Goal: Task Accomplishment & Management: Use online tool/utility

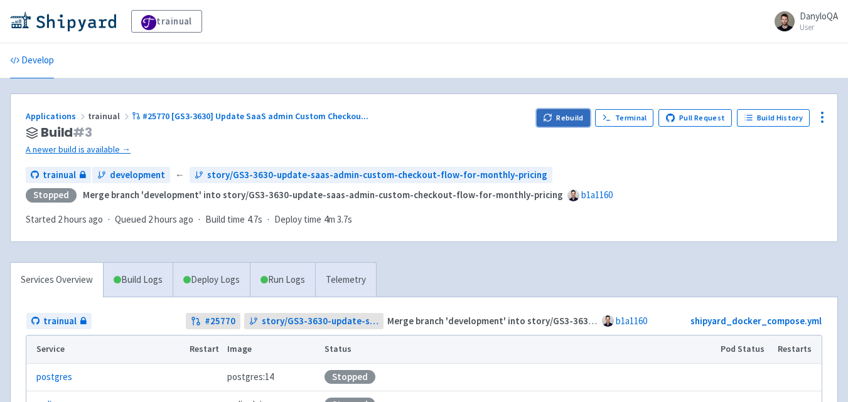
click at [567, 119] on button "Rebuild" at bounding box center [564, 118] width 54 height 18
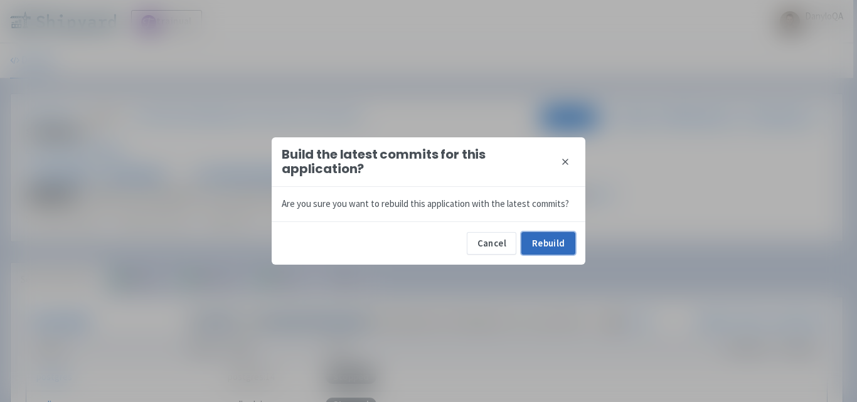
click at [552, 247] on button "Rebuild" at bounding box center [548, 243] width 54 height 23
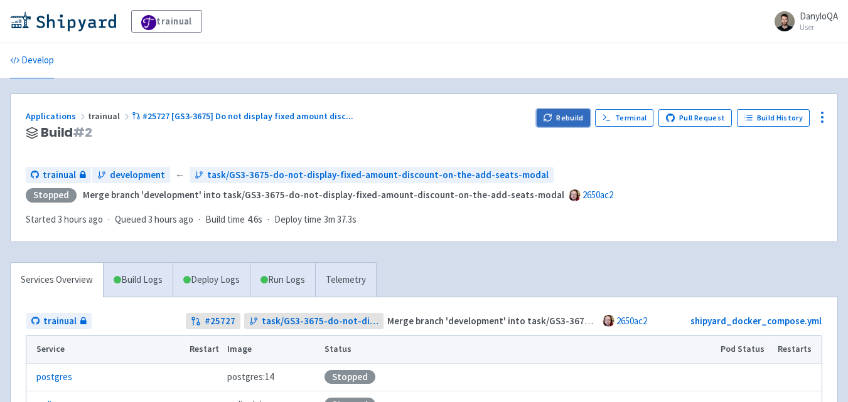
click at [557, 110] on button "Rebuild" at bounding box center [564, 118] width 54 height 18
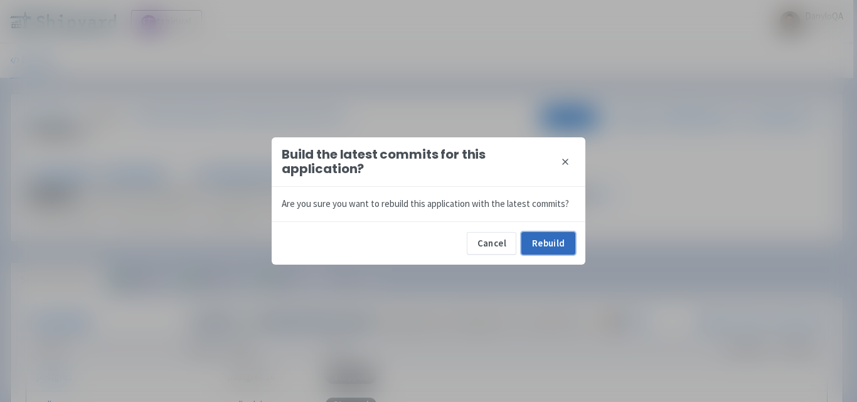
click at [546, 245] on button "Rebuild" at bounding box center [548, 243] width 54 height 23
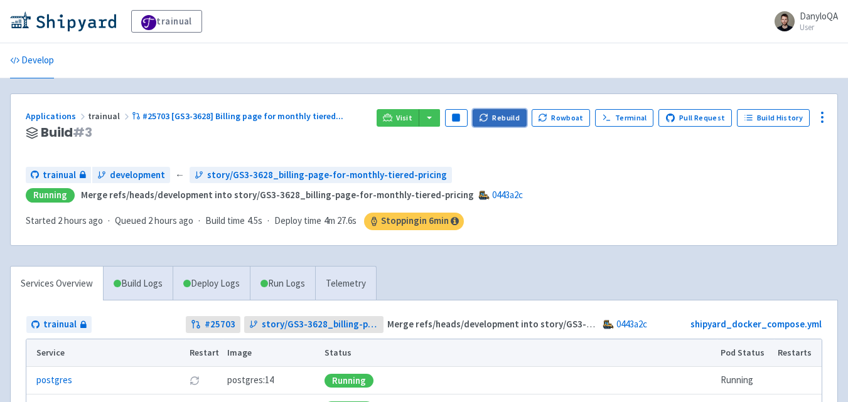
click at [501, 114] on button "Rebuild" at bounding box center [500, 118] width 54 height 18
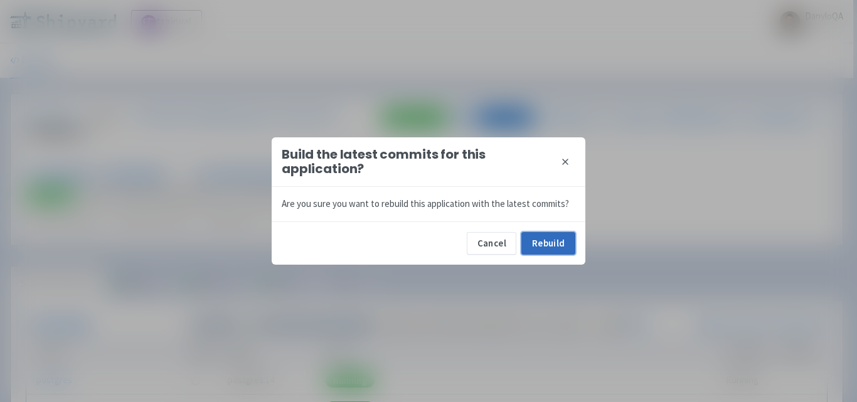
click at [541, 246] on button "Rebuild" at bounding box center [548, 243] width 54 height 23
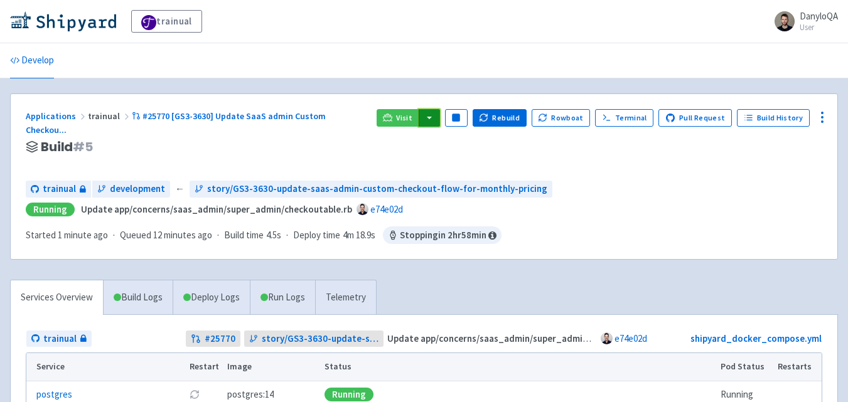
click at [434, 121] on button "button" at bounding box center [429, 118] width 21 height 18
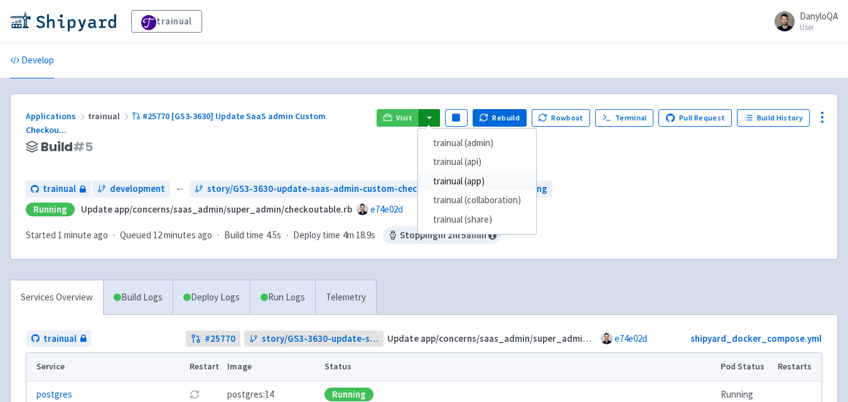
click at [490, 182] on link "trainual (app)" at bounding box center [477, 181] width 118 height 19
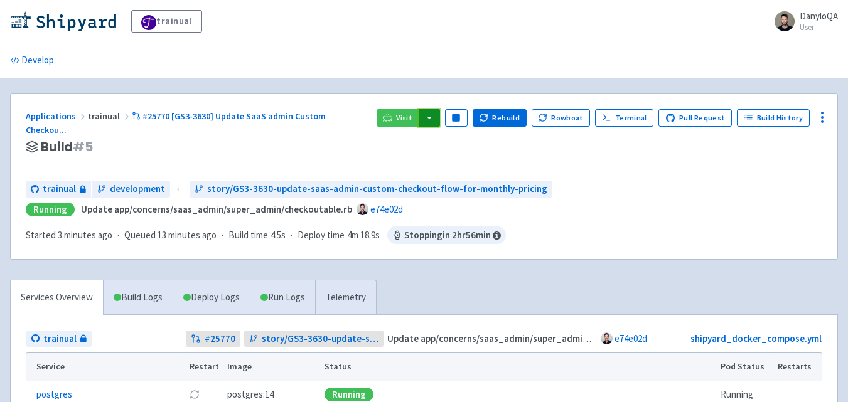
click at [440, 122] on button "button" at bounding box center [429, 118] width 21 height 18
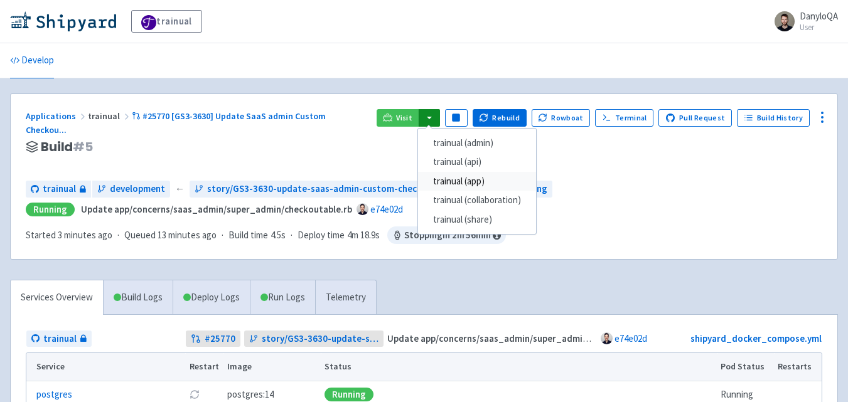
click at [477, 178] on link "trainual (app)" at bounding box center [477, 181] width 118 height 19
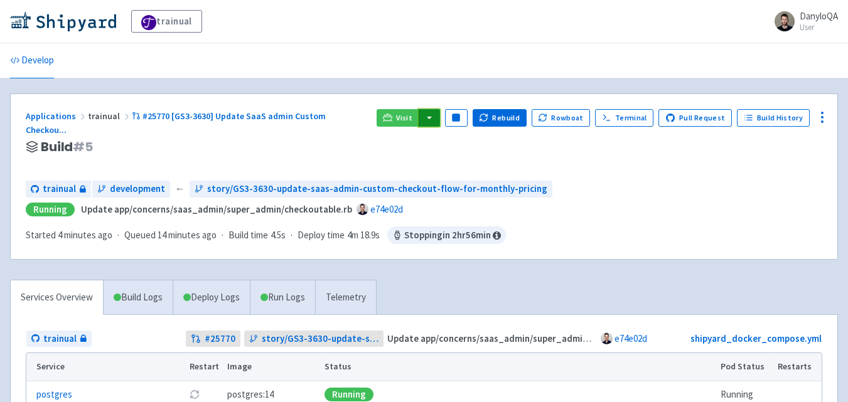
click at [432, 119] on button "button" at bounding box center [429, 118] width 21 height 18
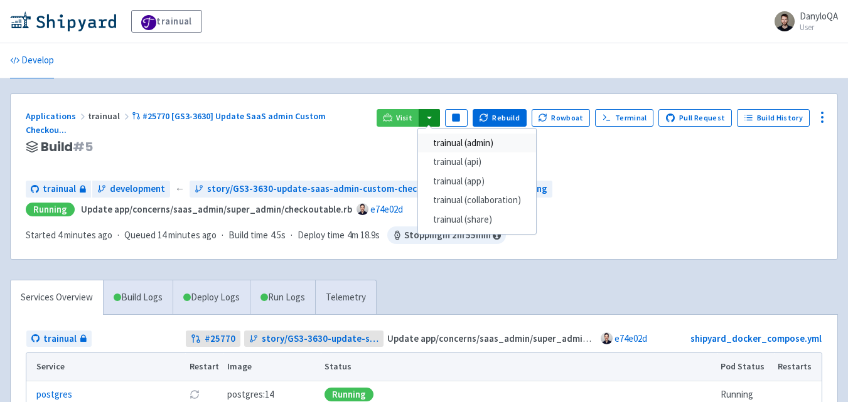
click at [473, 149] on link "trainual (admin)" at bounding box center [477, 143] width 118 height 19
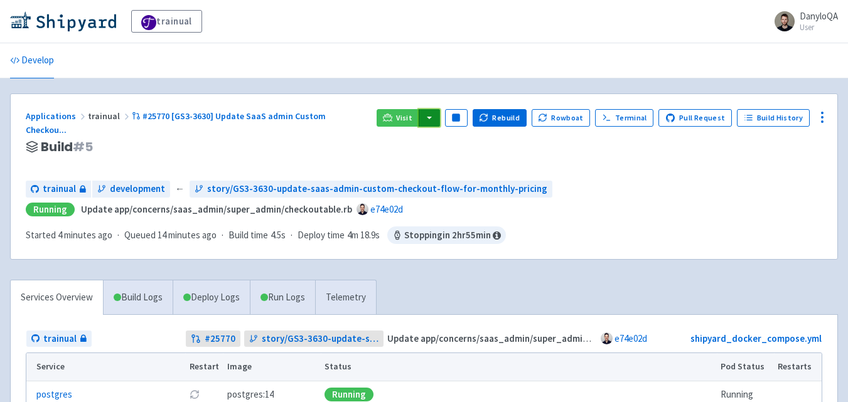
click at [438, 125] on button "button" at bounding box center [429, 118] width 21 height 18
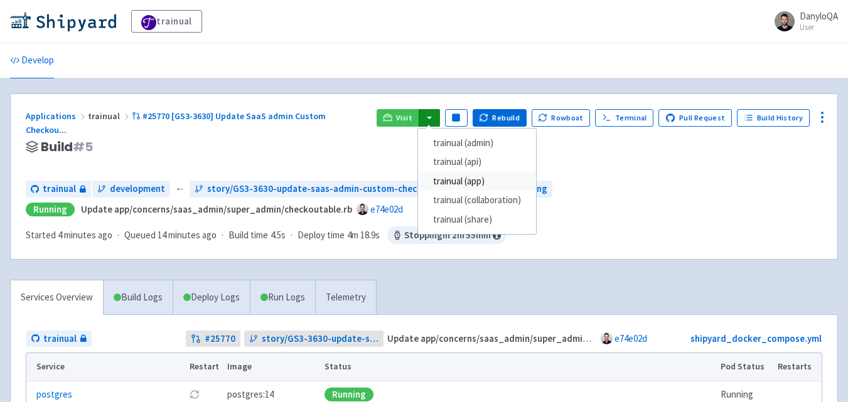
click at [471, 177] on link "trainual (app)" at bounding box center [477, 181] width 118 height 19
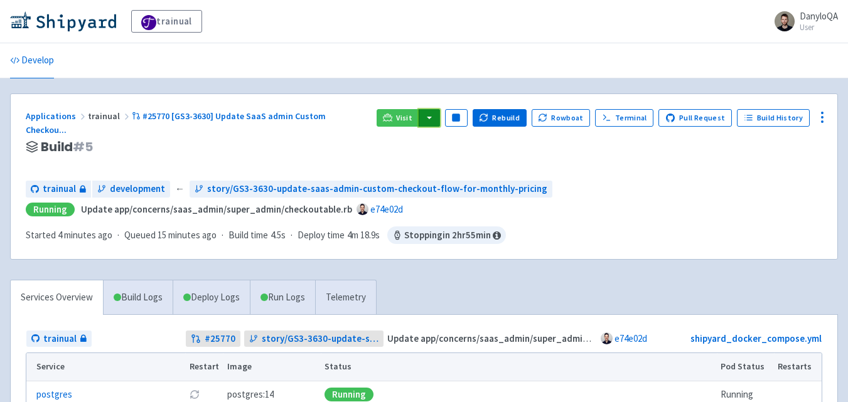
click at [436, 109] on button "button" at bounding box center [429, 118] width 21 height 18
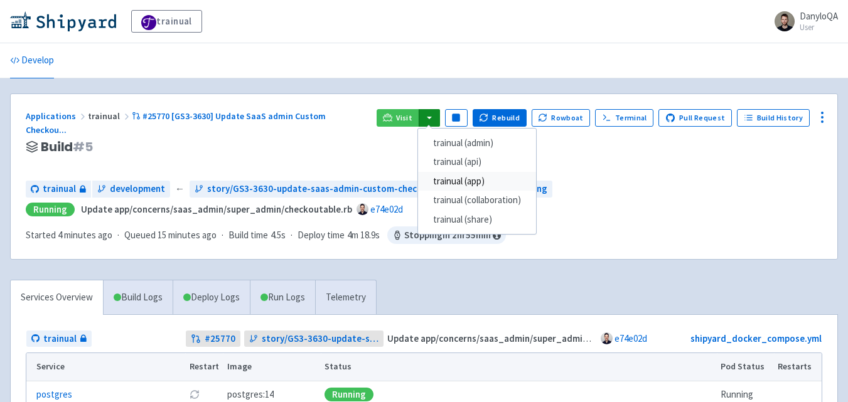
click at [478, 178] on link "trainual (app)" at bounding box center [477, 181] width 118 height 19
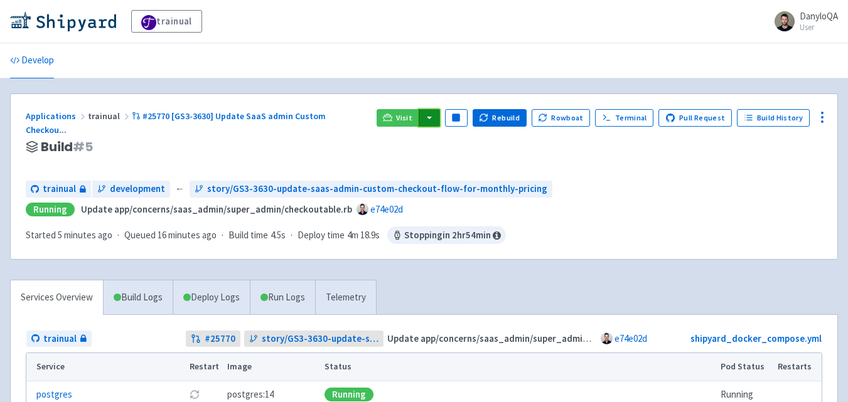
click at [434, 116] on button "button" at bounding box center [429, 118] width 21 height 18
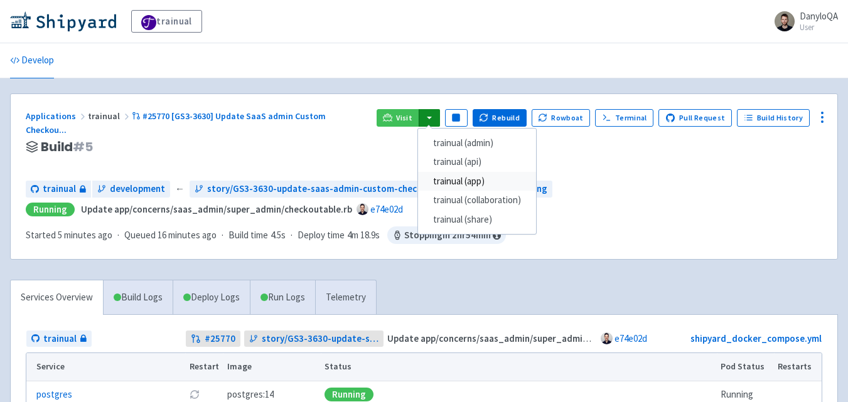
click at [483, 180] on link "trainual (app)" at bounding box center [477, 181] width 118 height 19
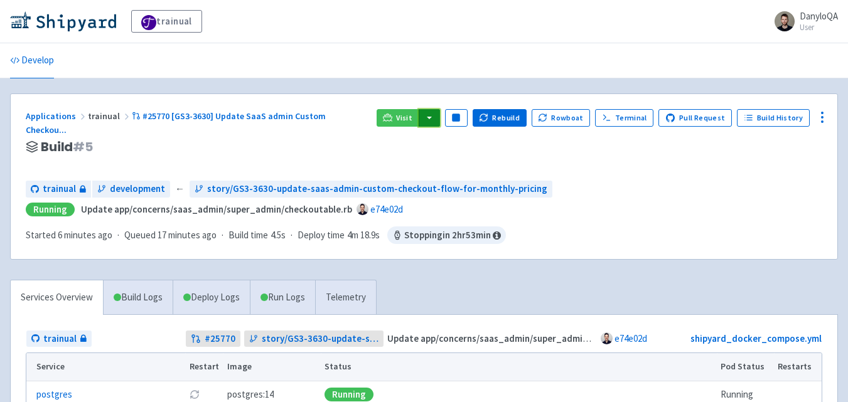
click at [440, 115] on button "button" at bounding box center [429, 118] width 21 height 18
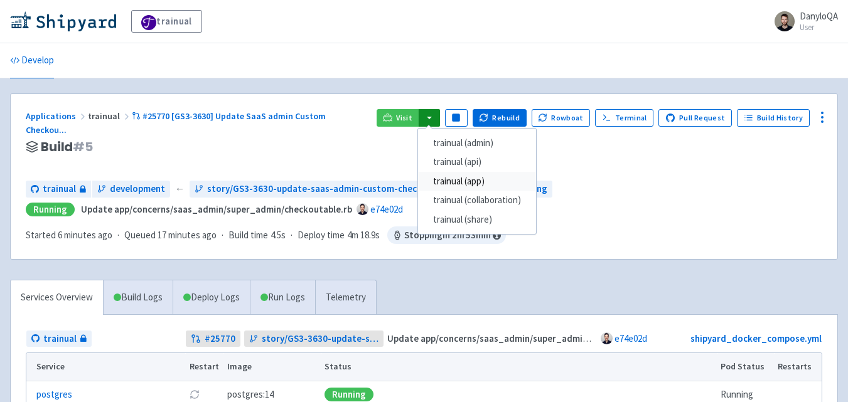
click at [481, 181] on link "trainual (app)" at bounding box center [477, 181] width 118 height 19
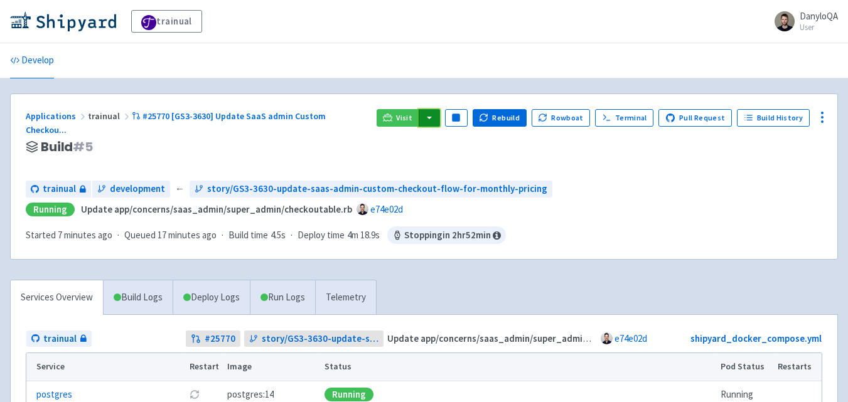
click at [436, 117] on button "button" at bounding box center [429, 118] width 21 height 18
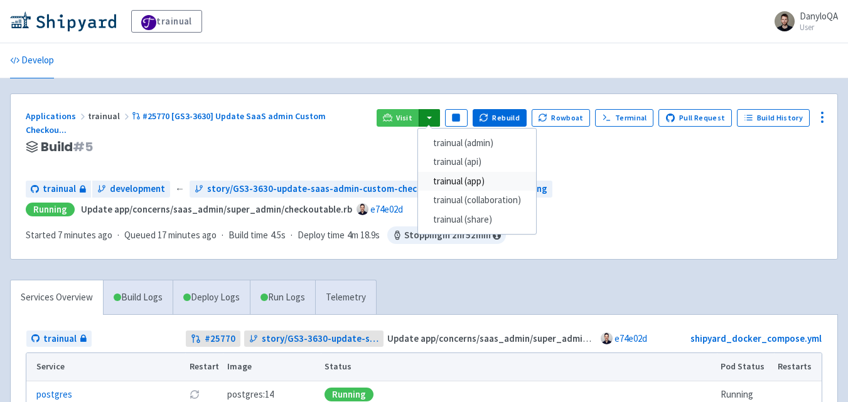
click at [468, 178] on link "trainual (app)" at bounding box center [477, 181] width 118 height 19
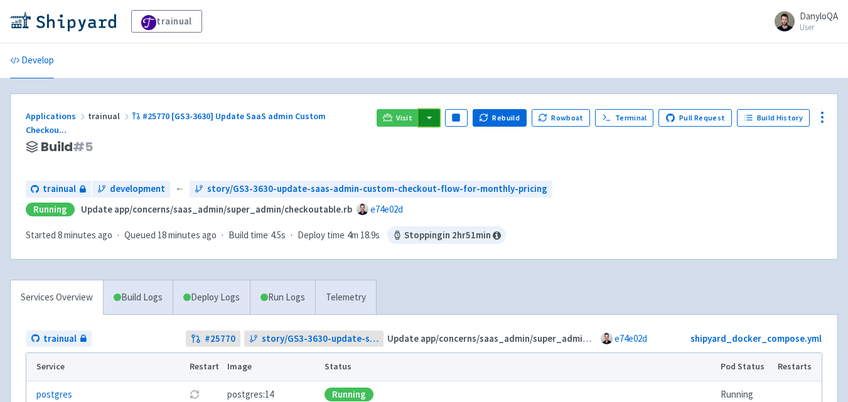
click at [440, 120] on button "button" at bounding box center [429, 118] width 21 height 18
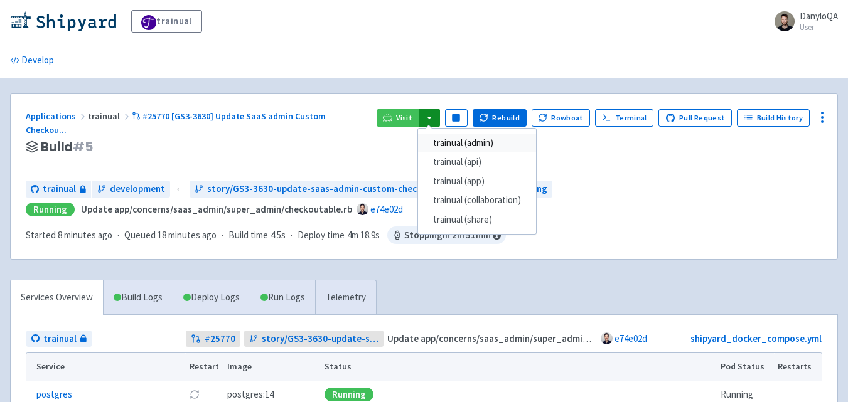
click at [479, 141] on link "trainual (admin)" at bounding box center [477, 143] width 118 height 19
